Goal: Register for event/course

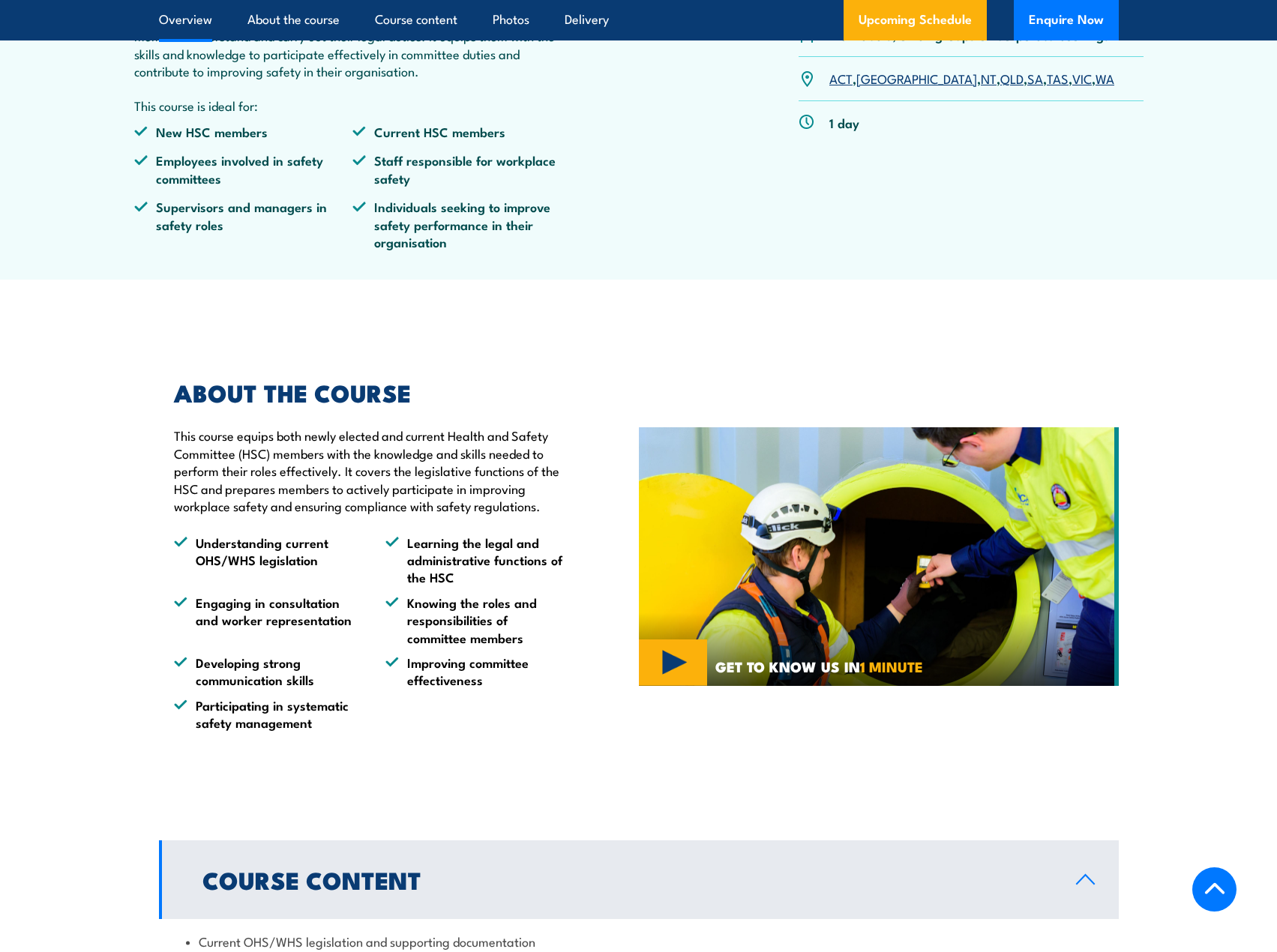
scroll to position [600, 0]
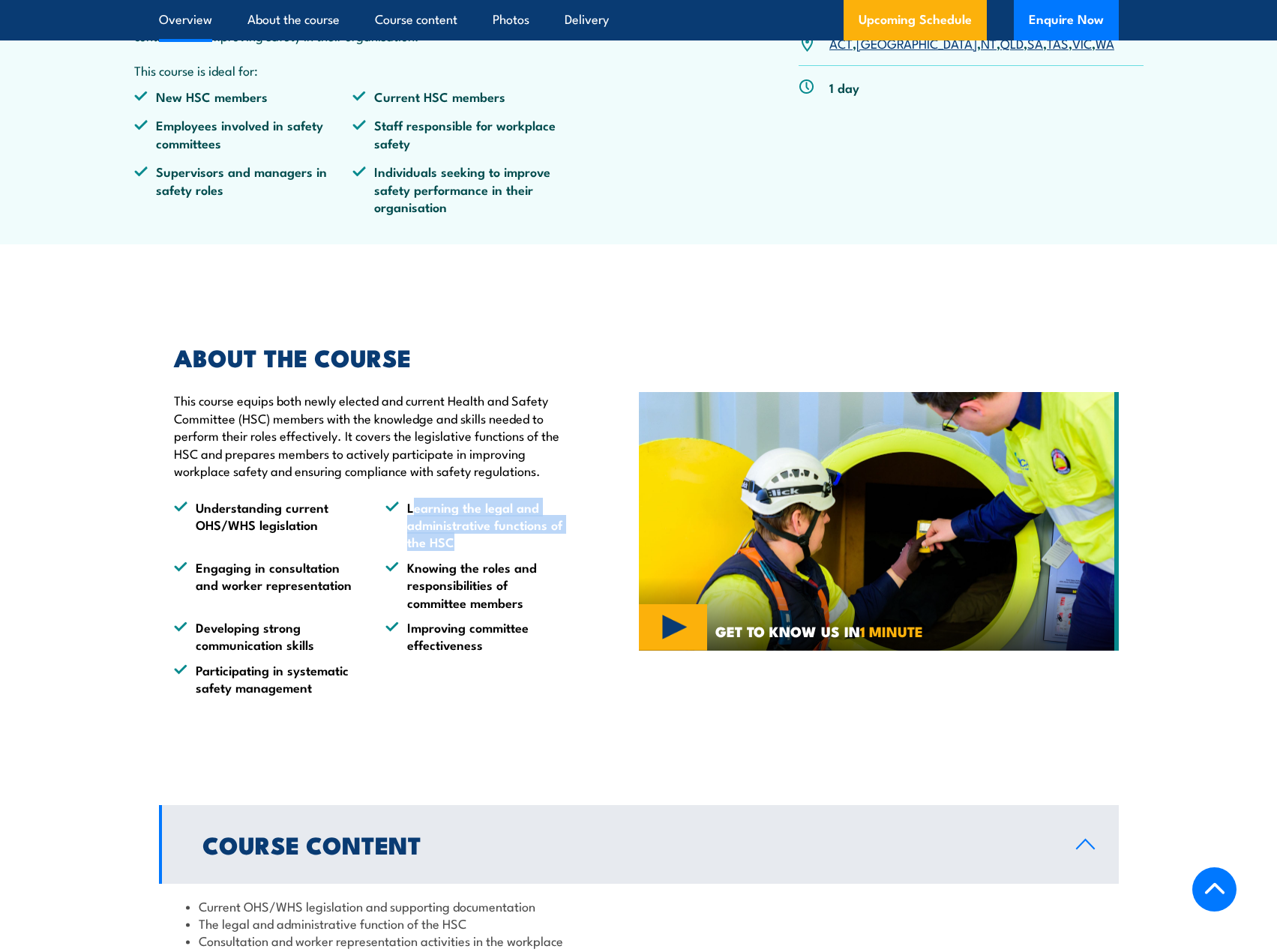
drag, startPoint x: 415, startPoint y: 505, endPoint x: 466, endPoint y: 536, distance: 59.7
click at [466, 536] on li "Learning the legal and administrative functions of the HSC" at bounding box center [477, 524] width 185 height 53
click at [466, 535] on li "Learning the legal and administrative functions of the HSC" at bounding box center [477, 524] width 185 height 53
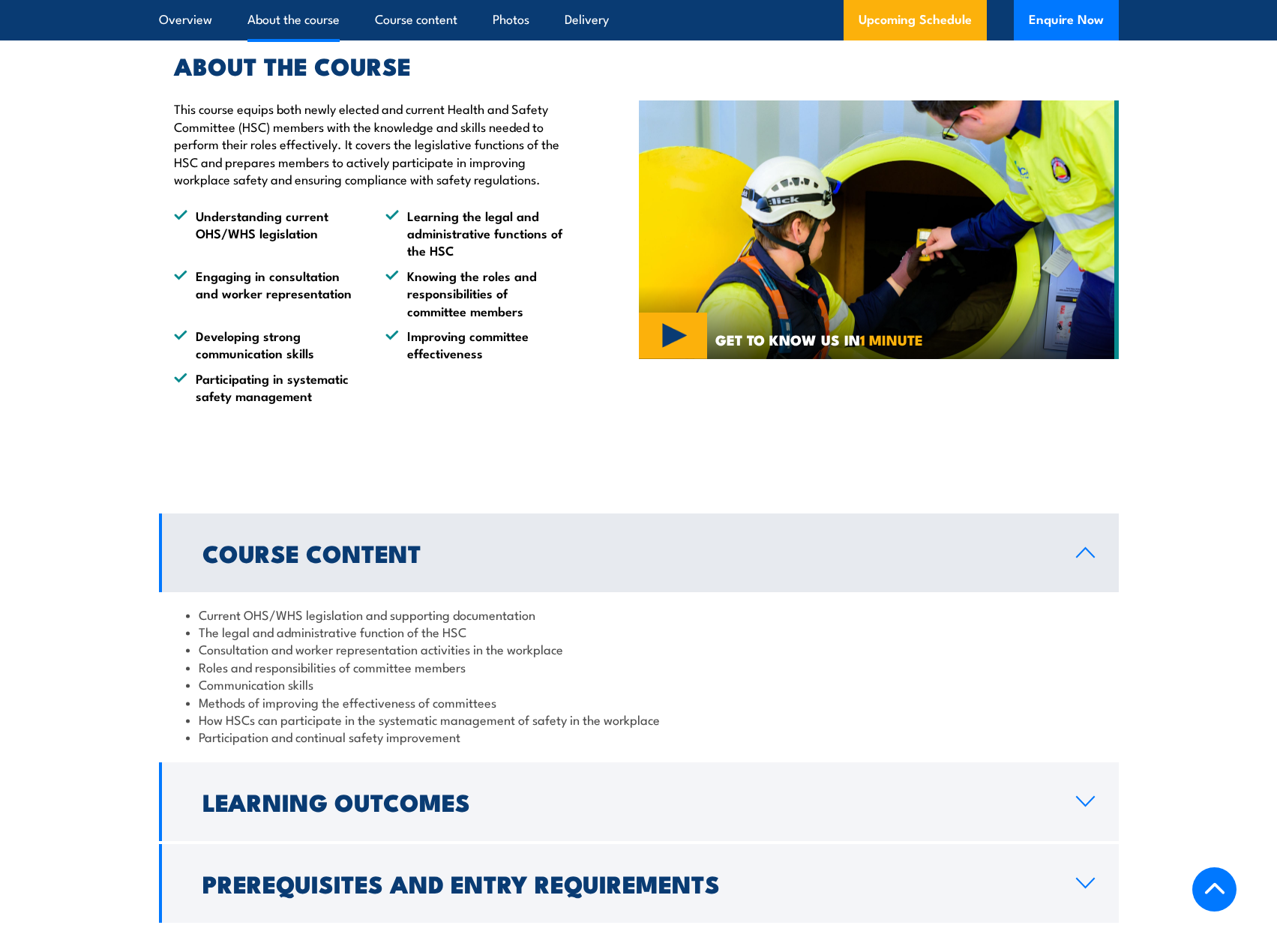
scroll to position [899, 0]
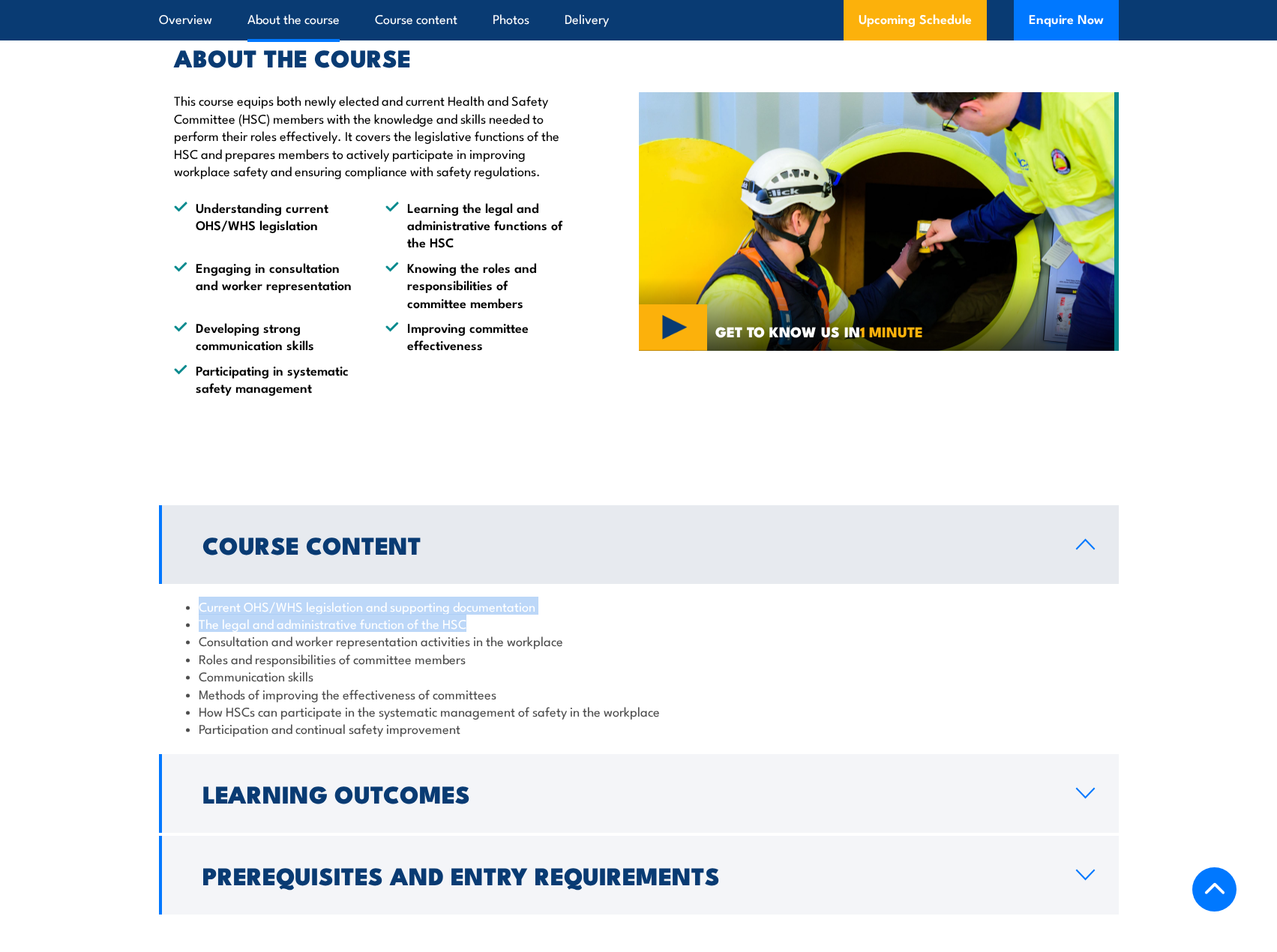
drag, startPoint x: 476, startPoint y: 626, endPoint x: 193, endPoint y: 603, distance: 283.9
click at [193, 603] on ul "Current OHS/WHS legislation and supporting documentation The legal and administ…" at bounding box center [639, 667] width 906 height 140
click at [287, 629] on li "The legal and administrative function of the HSC" at bounding box center [639, 623] width 906 height 17
click at [329, 632] on li "Consultation and worker representation activities in the workplace" at bounding box center [639, 640] width 906 height 17
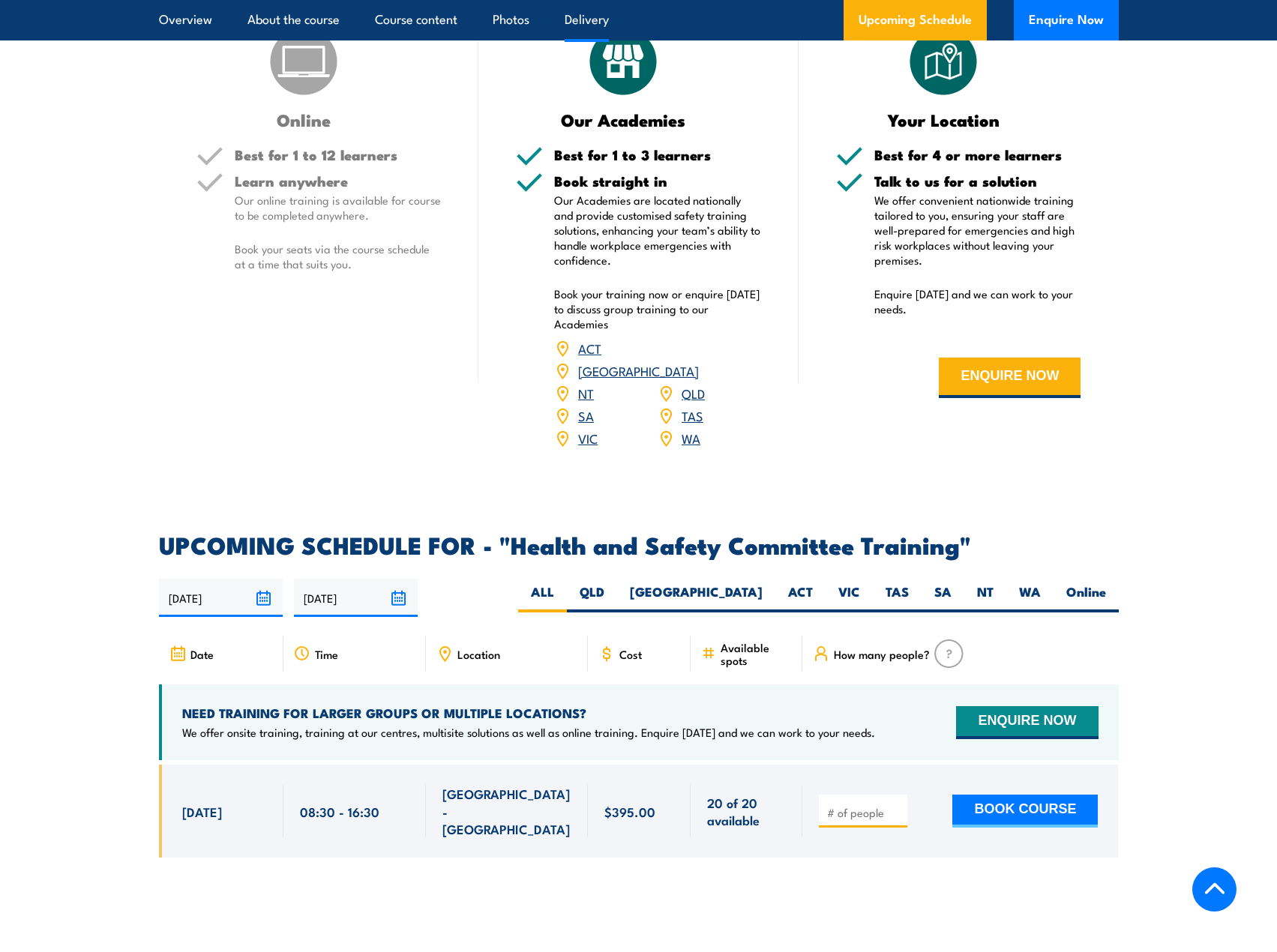
scroll to position [2024, 0]
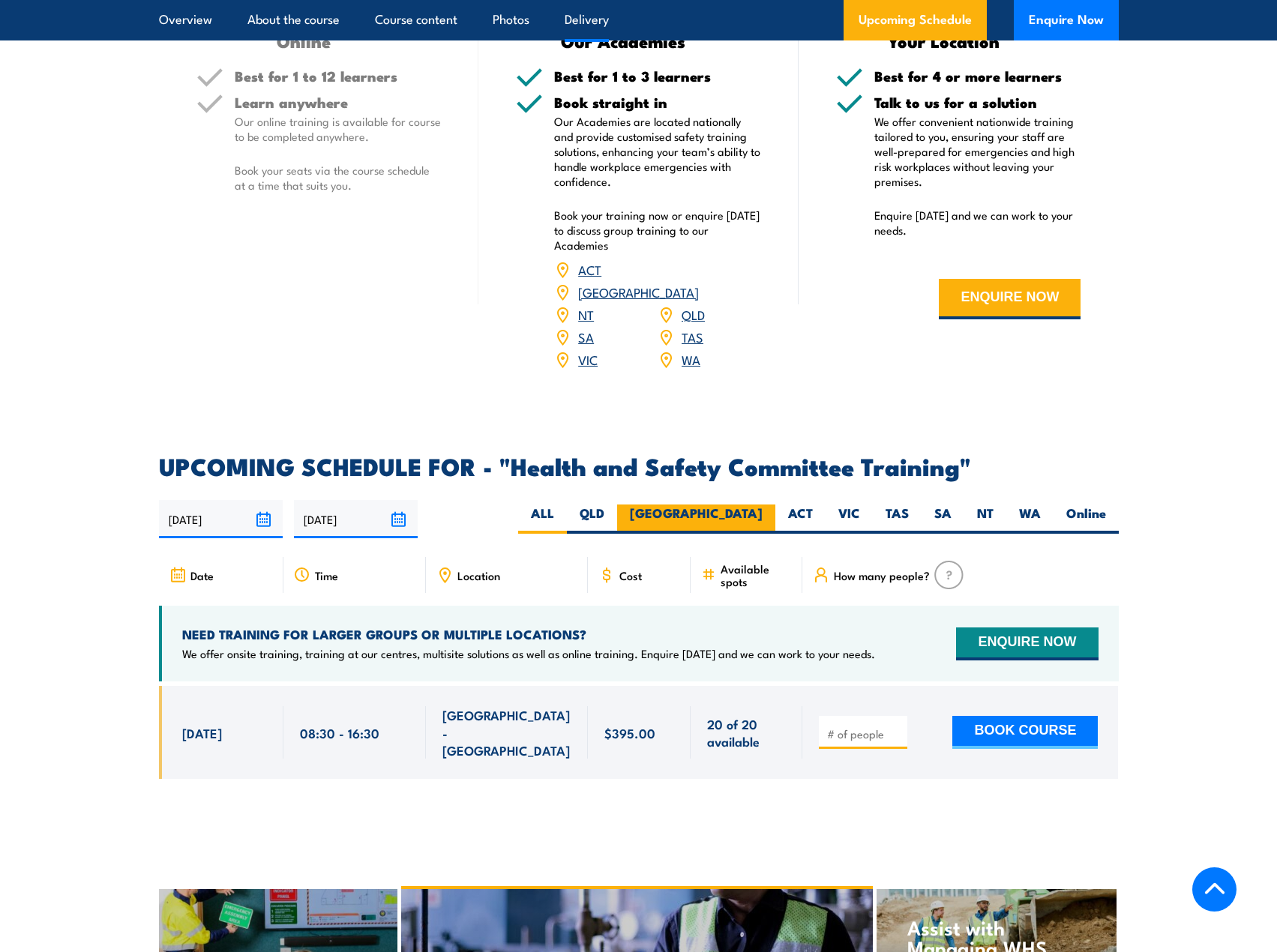
click at [757, 505] on label "[GEOGRAPHIC_DATA]" at bounding box center [696, 519] width 159 height 29
click at [763, 505] on input "[GEOGRAPHIC_DATA]" at bounding box center [768, 510] width 10 height 10
radio input "true"
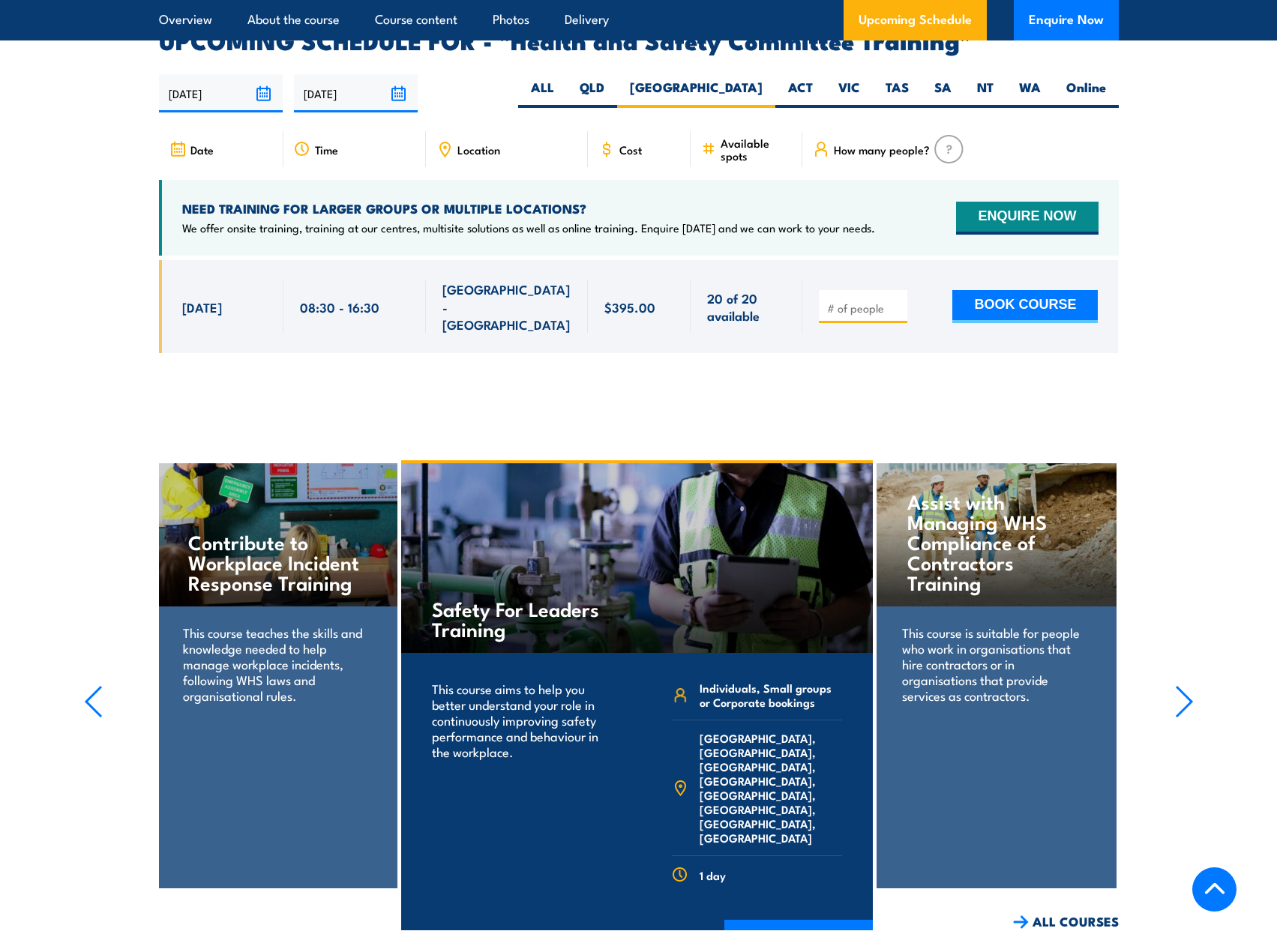
scroll to position [2456, 0]
